Goal: Task Accomplishment & Management: Complete application form

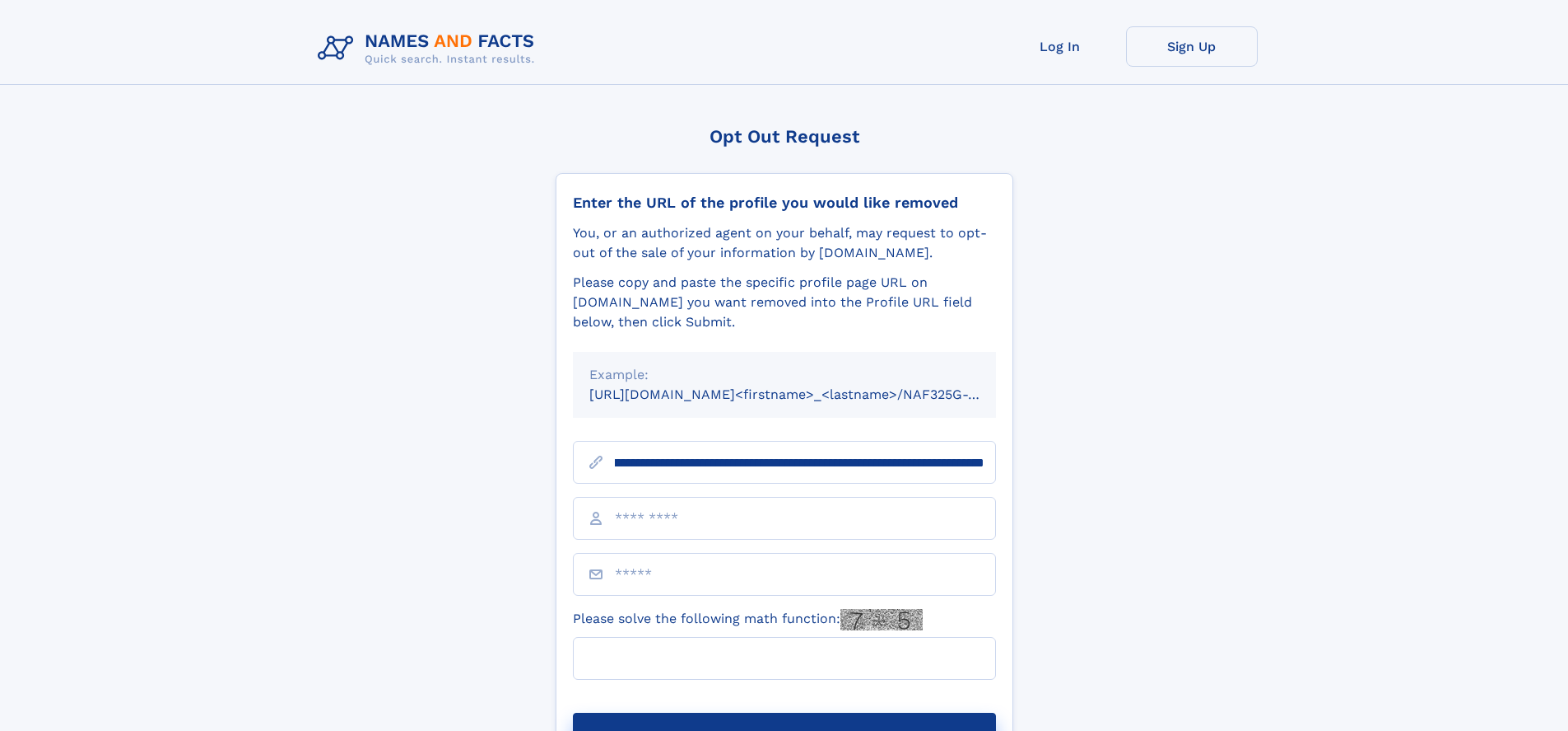
scroll to position [0, 197]
type input "**********"
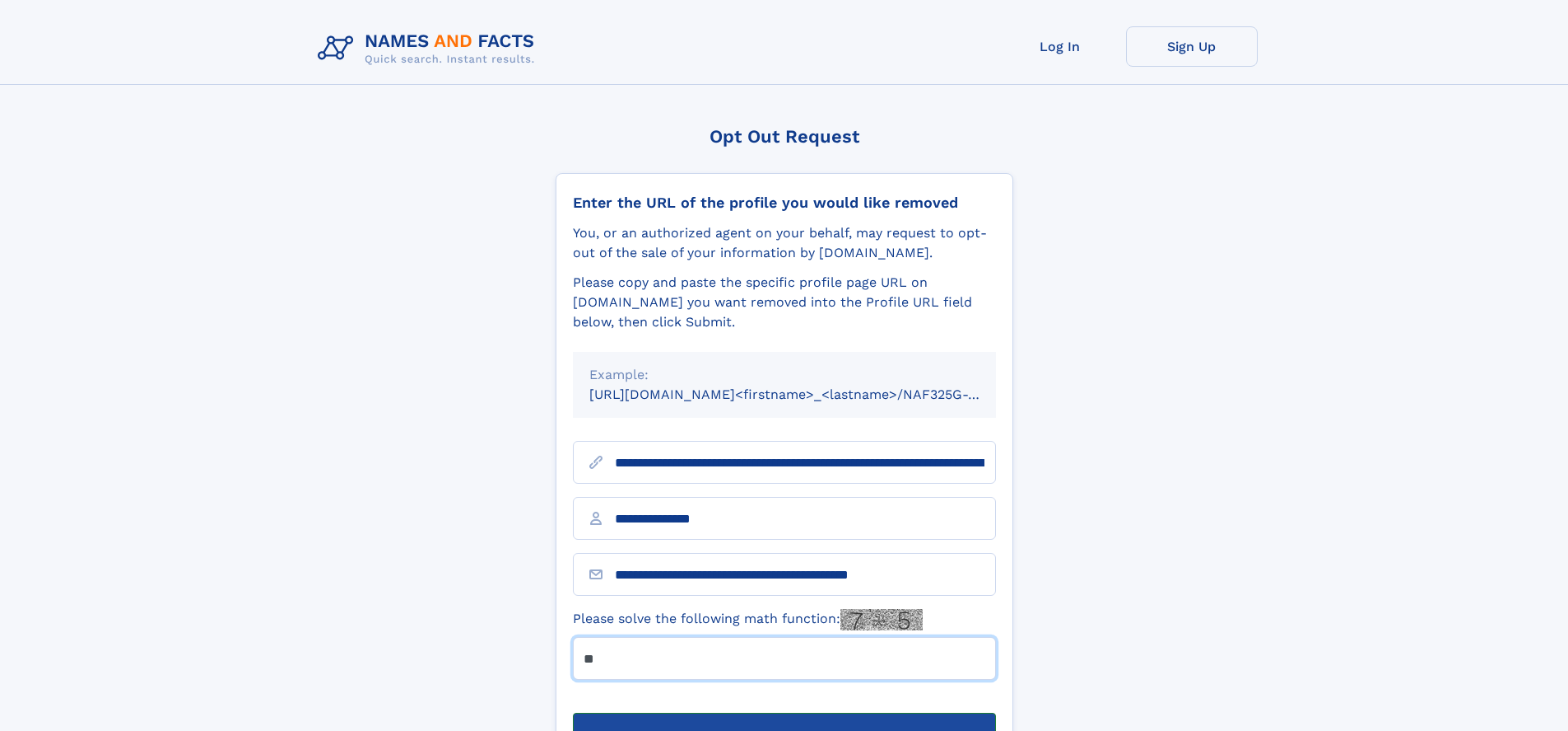
type input "**"
click at [784, 713] on button "Submit Opt Out Request" at bounding box center [784, 739] width 424 height 53
